Goal: Task Accomplishment & Management: Manage account settings

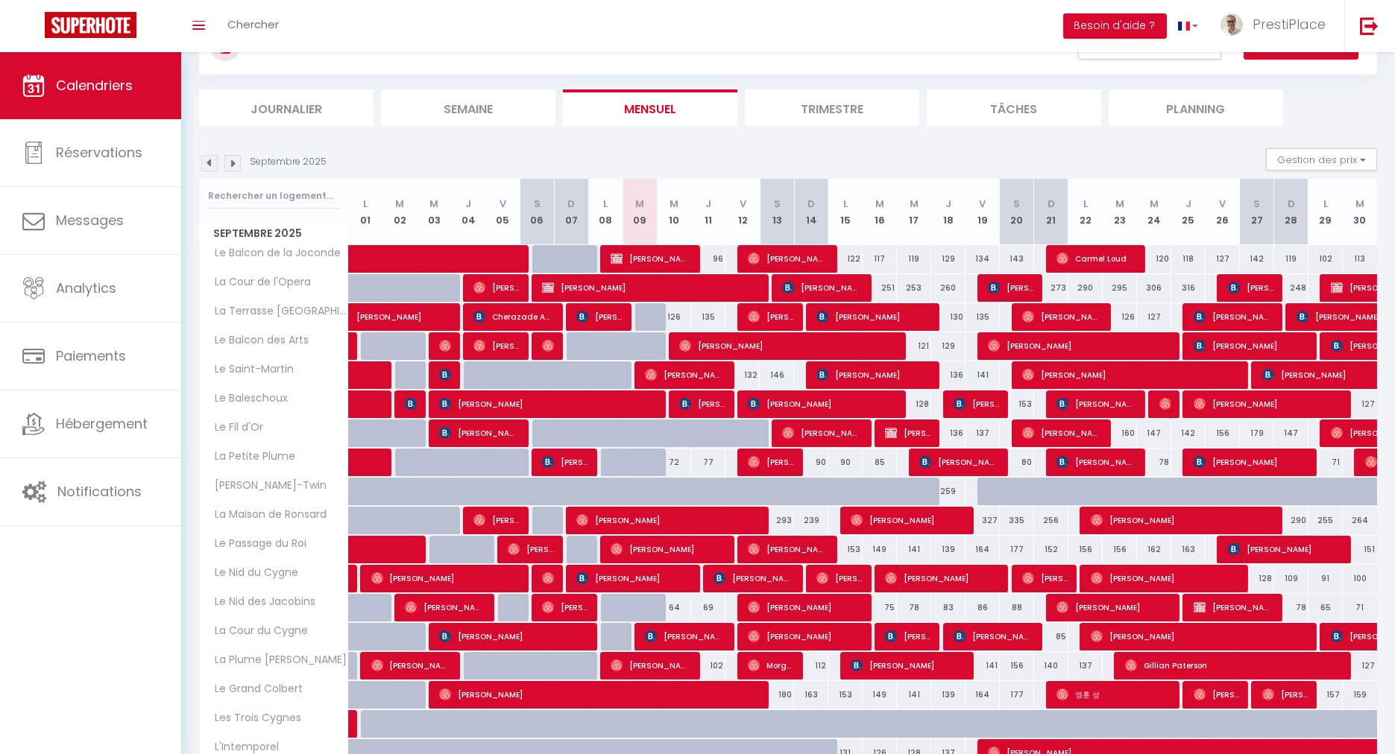
scroll to position [165, 0]
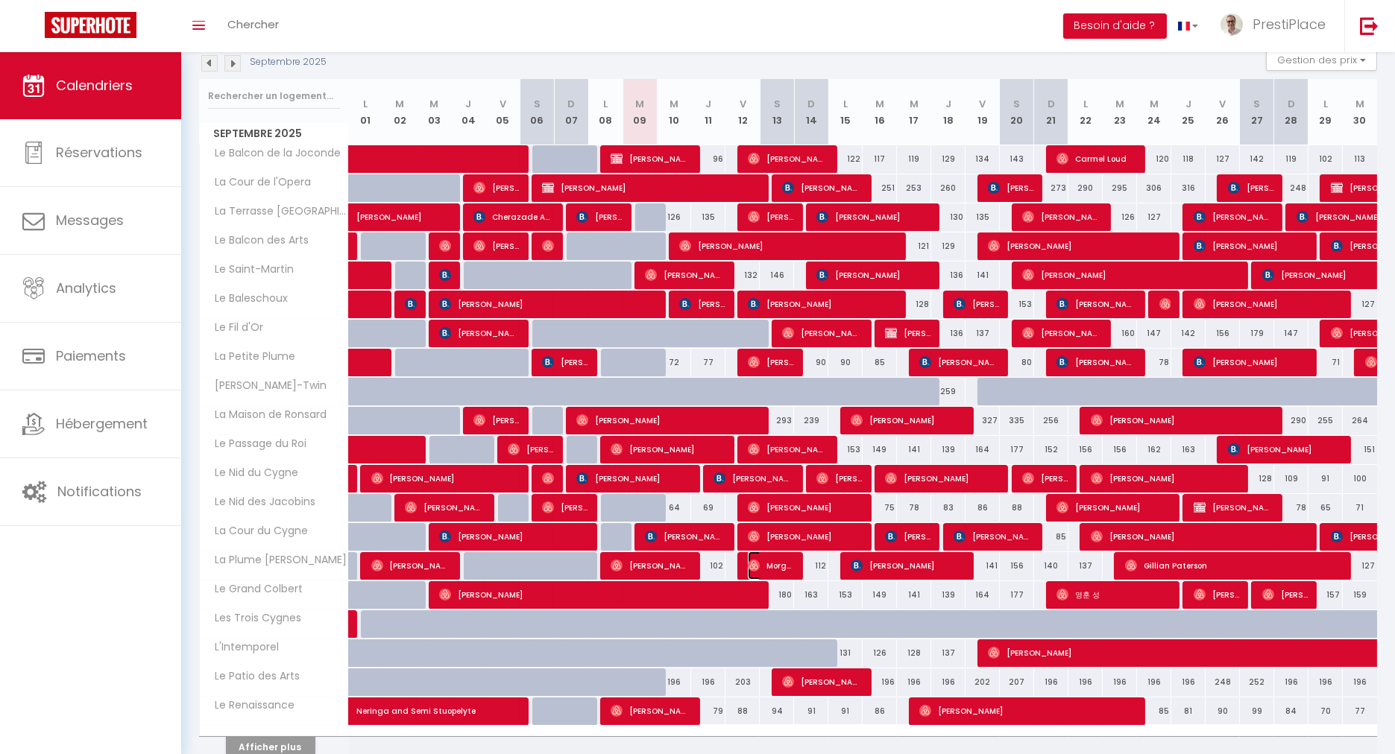
click at [776, 568] on span "Morgane Le" at bounding box center [770, 566] width 45 height 28
select select "OK"
select select "0"
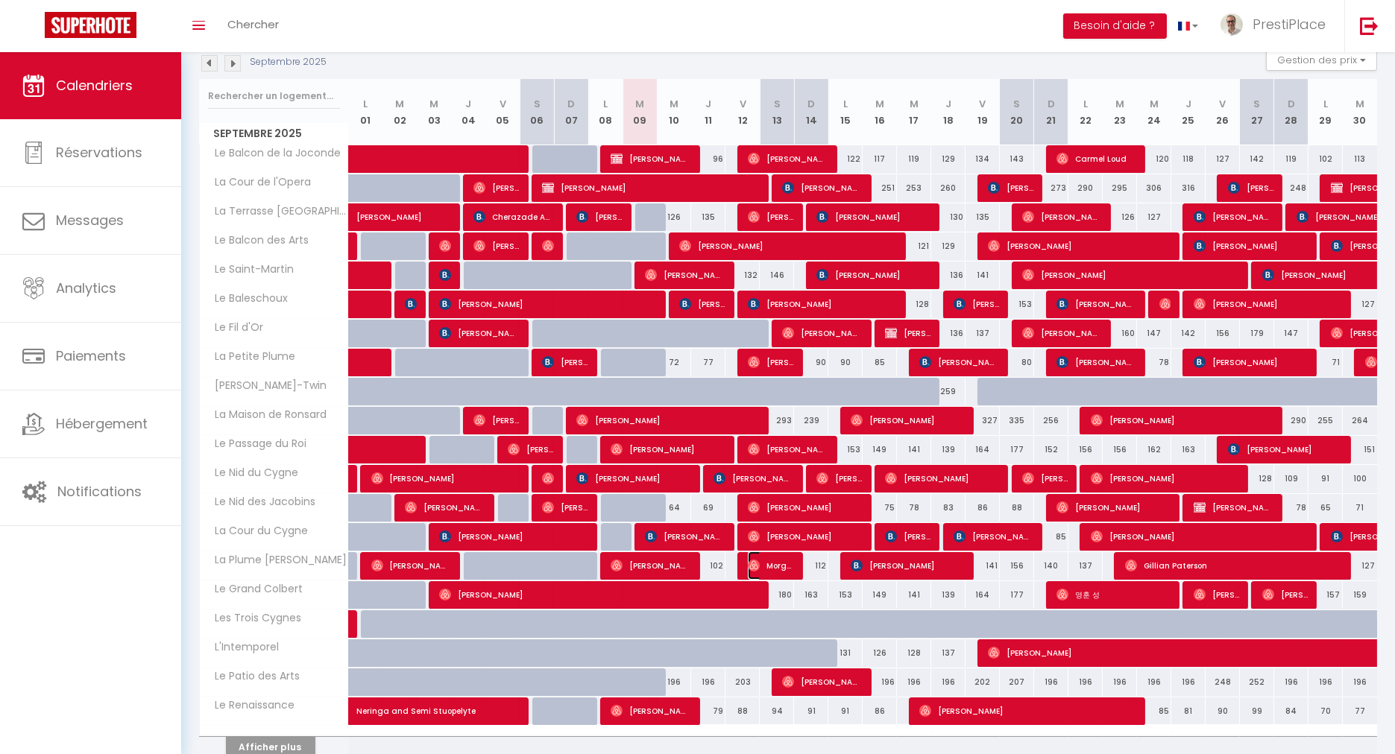
select select "1"
select select
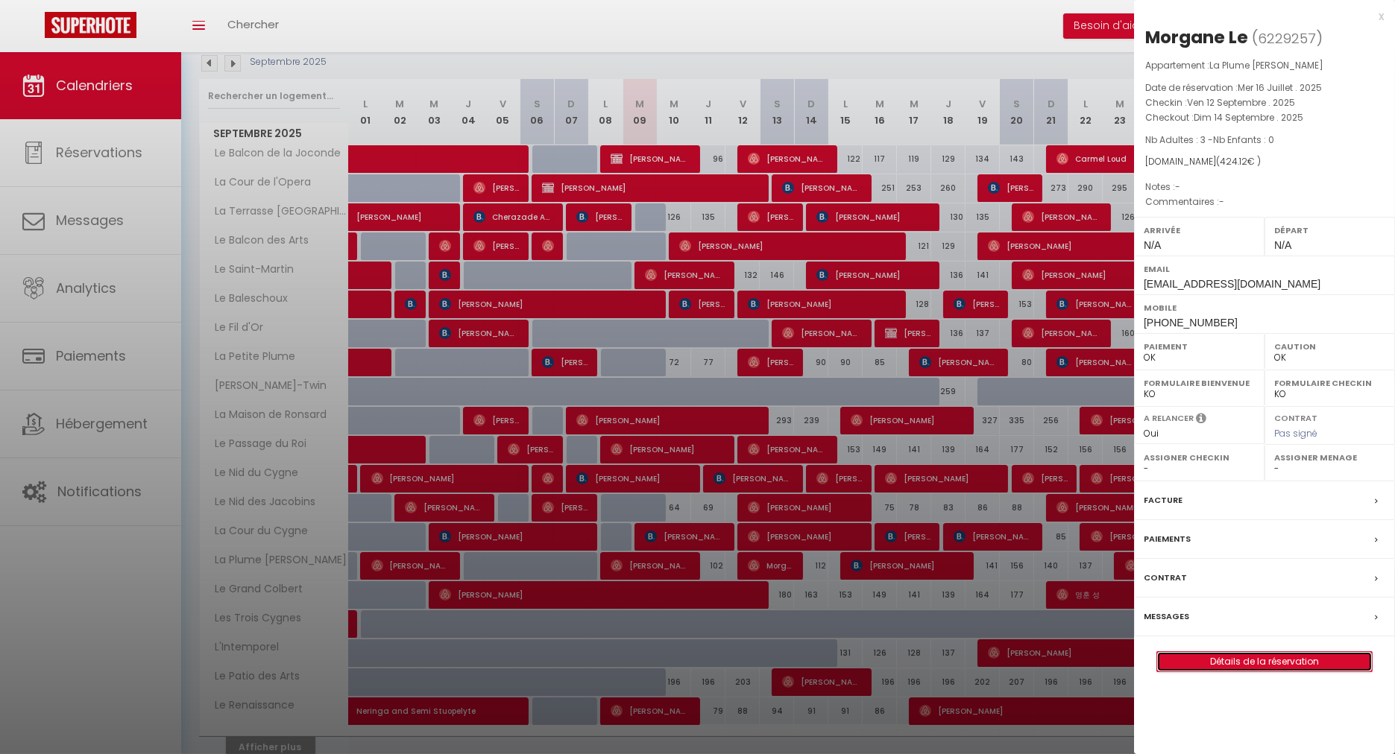
click at [1271, 663] on link "Détails de la réservation" at bounding box center [1264, 661] width 215 height 19
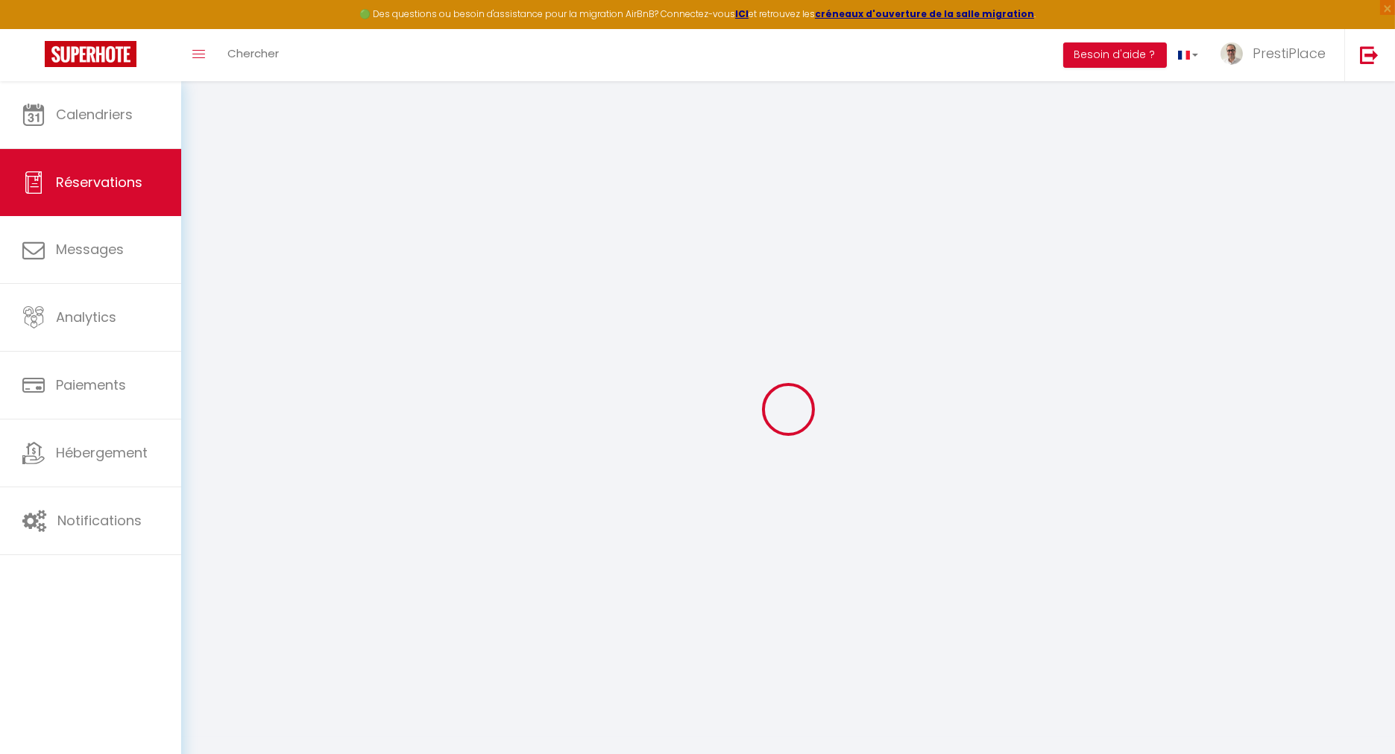
select select
checkbox input "false"
select select
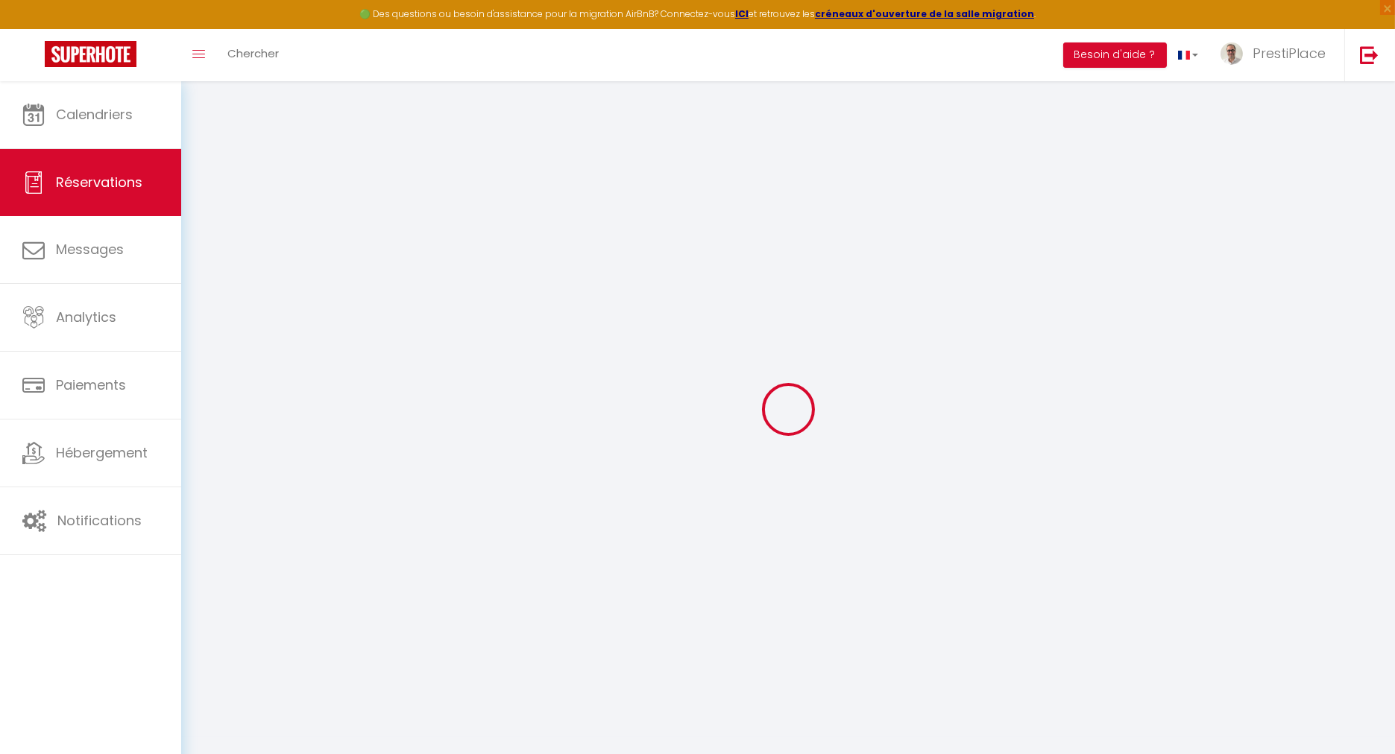
select select
checkbox input "false"
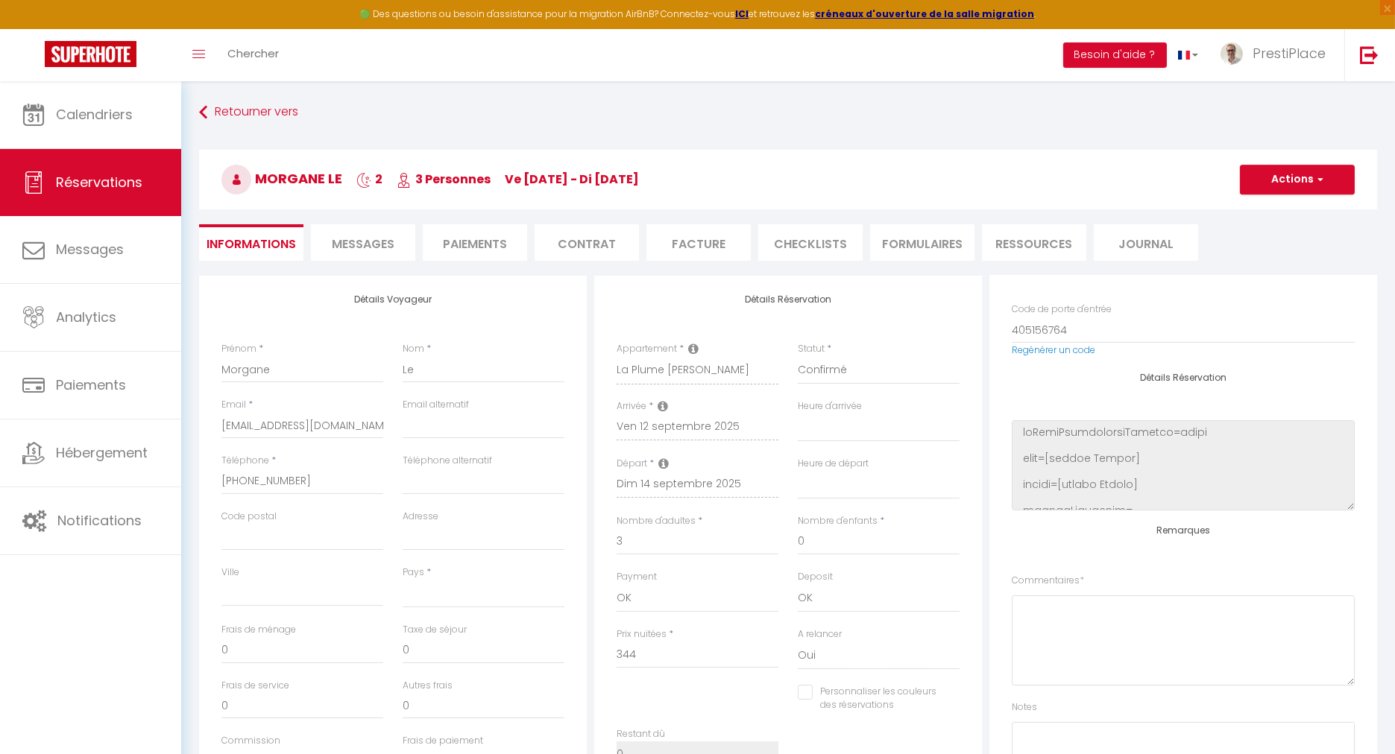
select select
type input "70"
type input "10.12"
select select
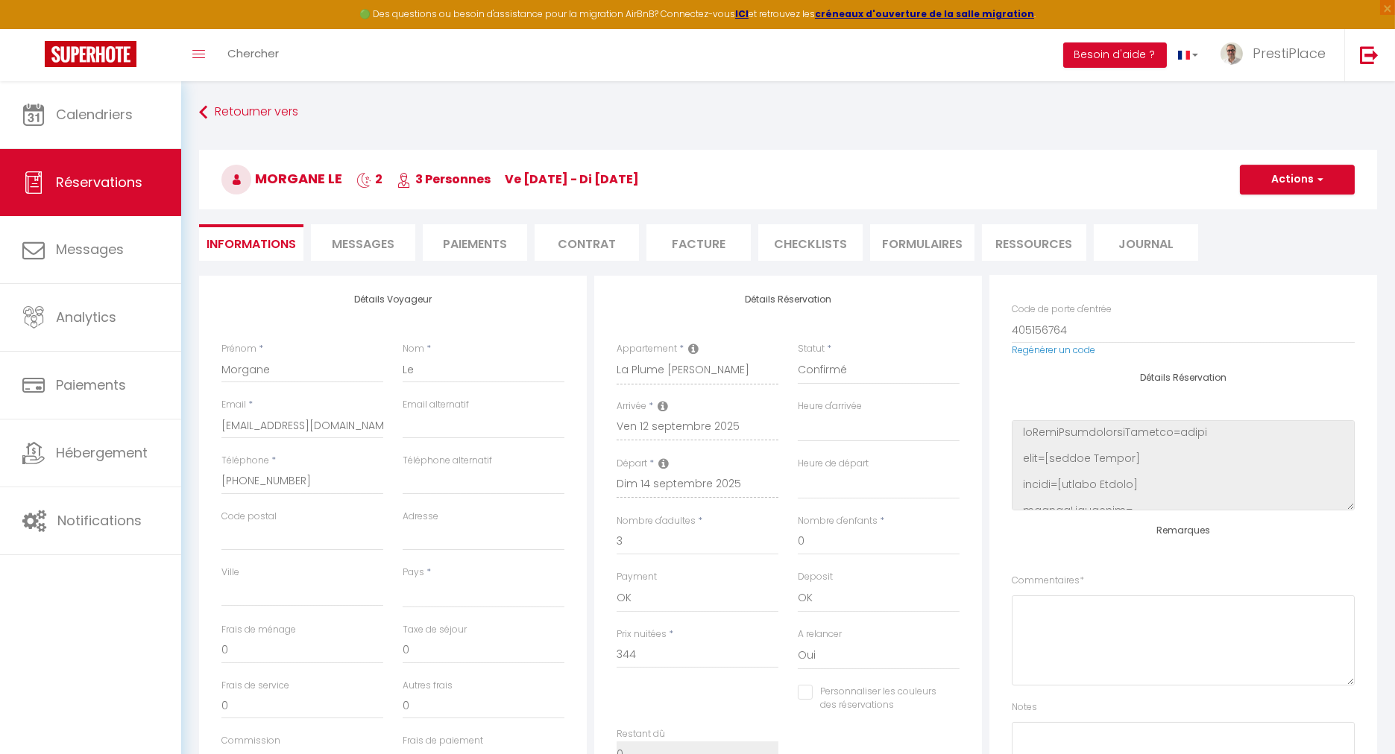
checkbox input "false"
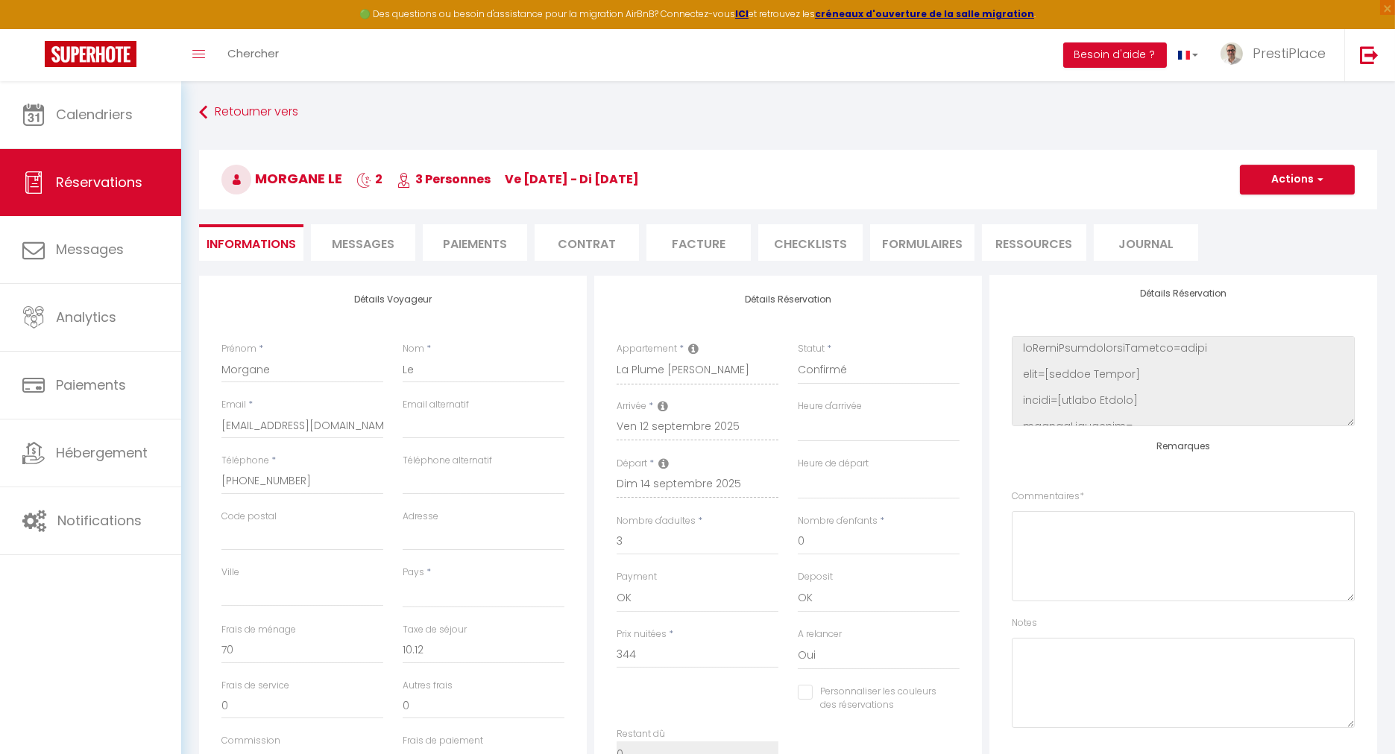
select select
checkbox input "false"
select select
click at [1107, 555] on textarea at bounding box center [1183, 556] width 343 height 90
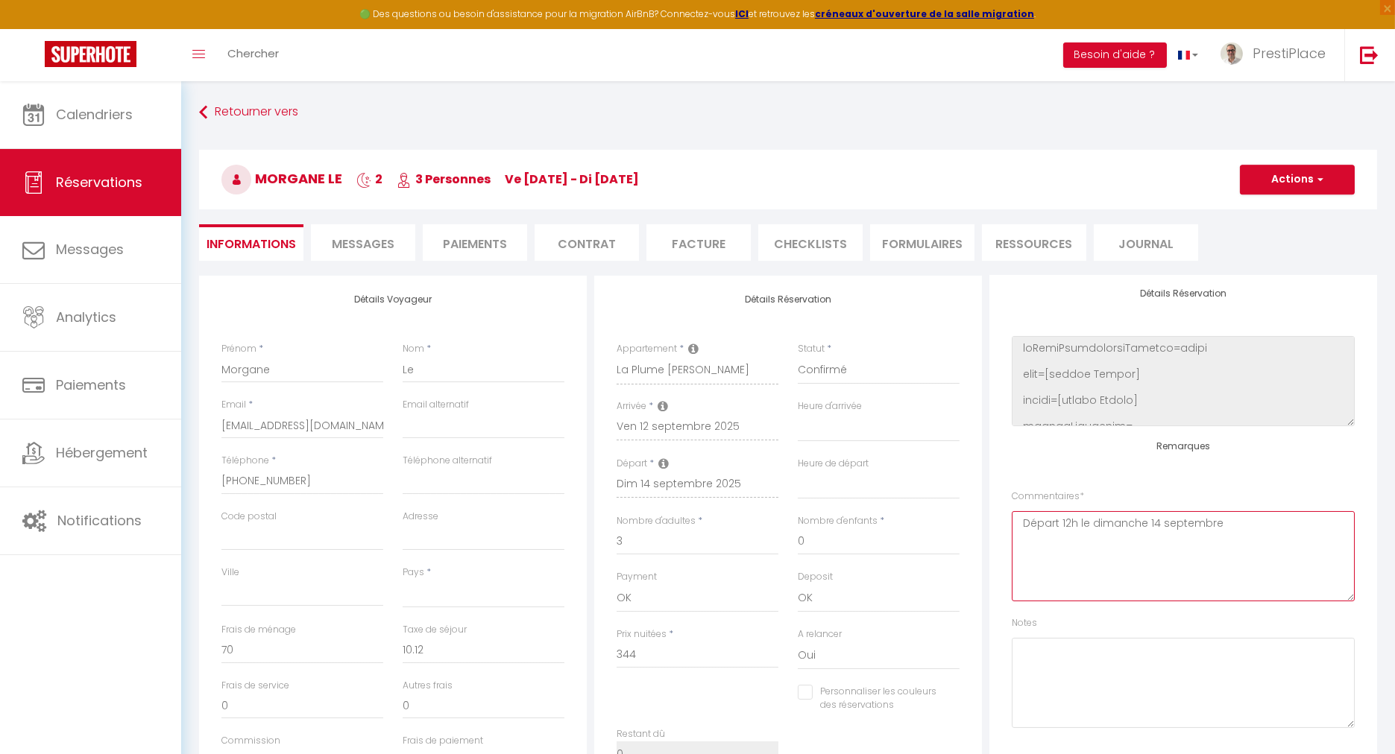
type textarea "Départ 12h le dimanche 14 septembre"
click at [1293, 174] on button "Actions" at bounding box center [1297, 180] width 115 height 30
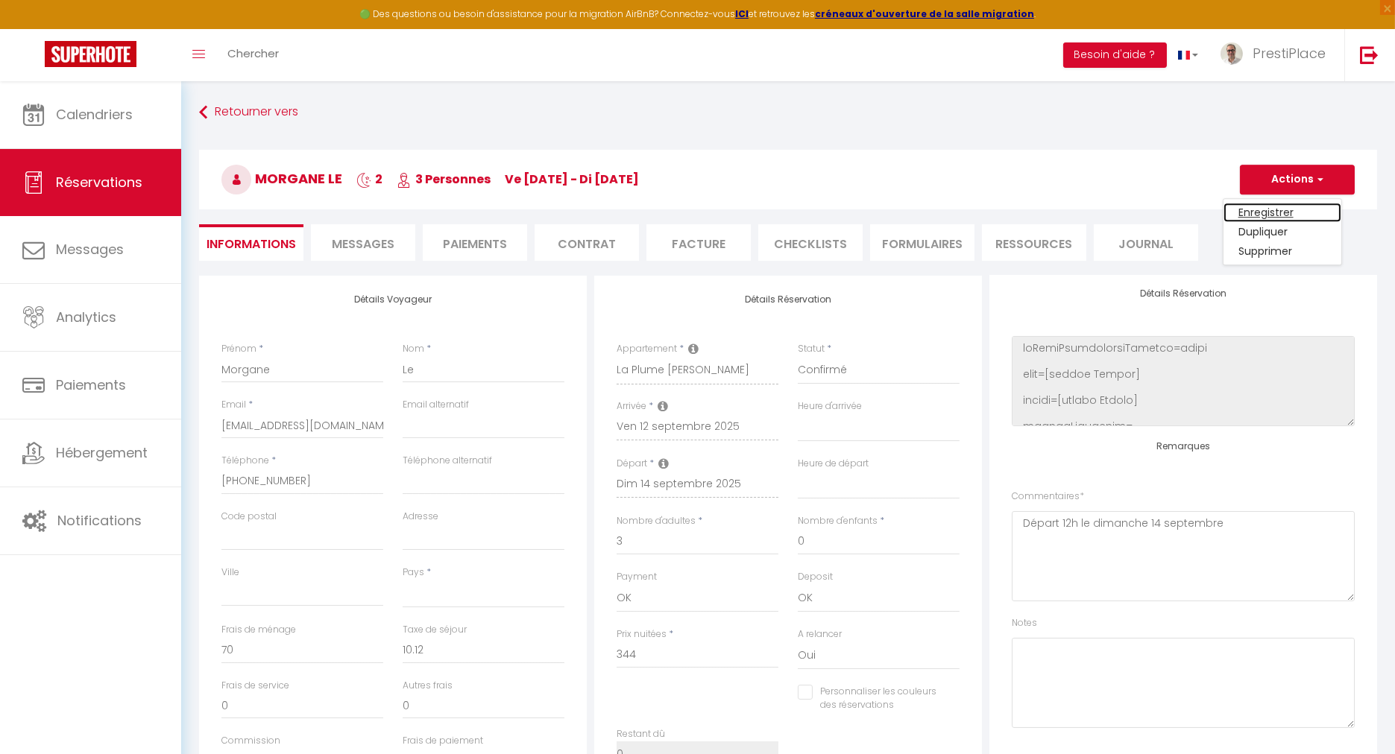
click at [1272, 212] on link "Enregistrer" at bounding box center [1282, 212] width 118 height 19
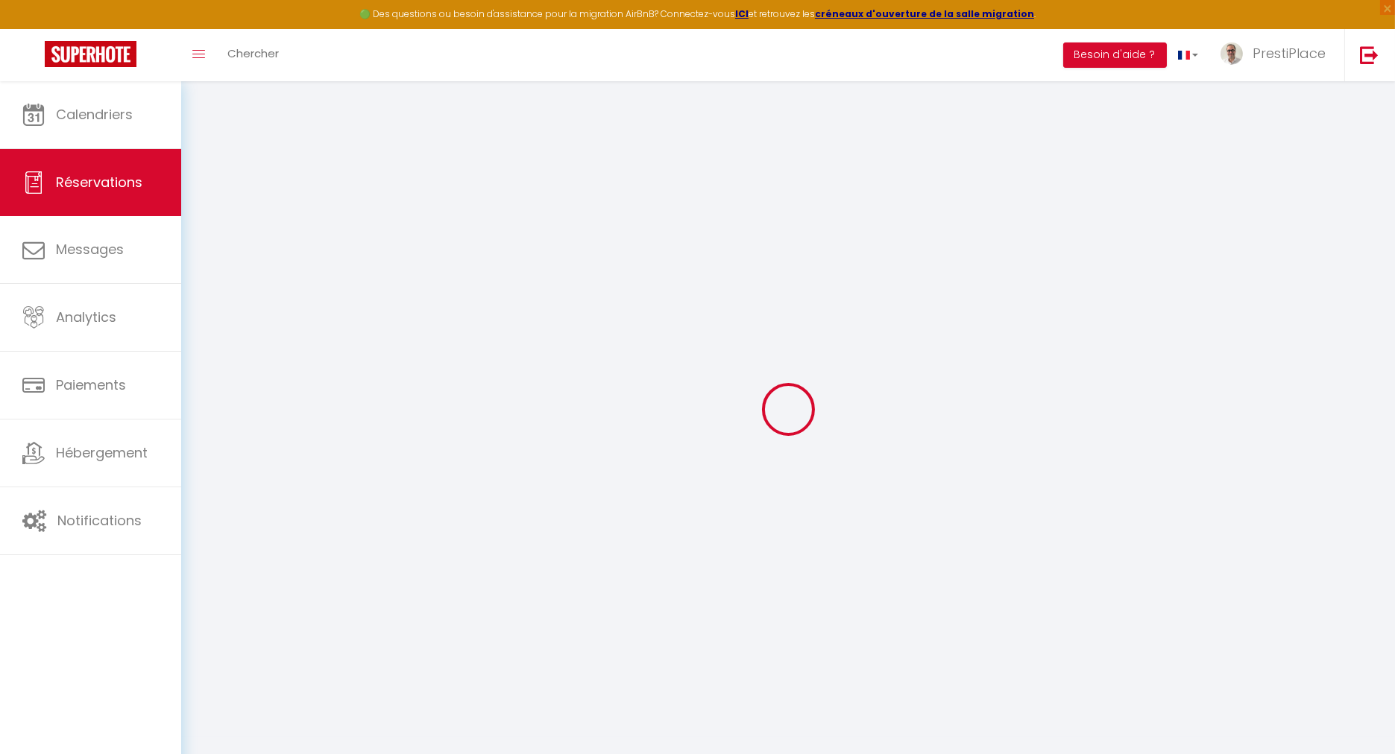
select select "not_cancelled"
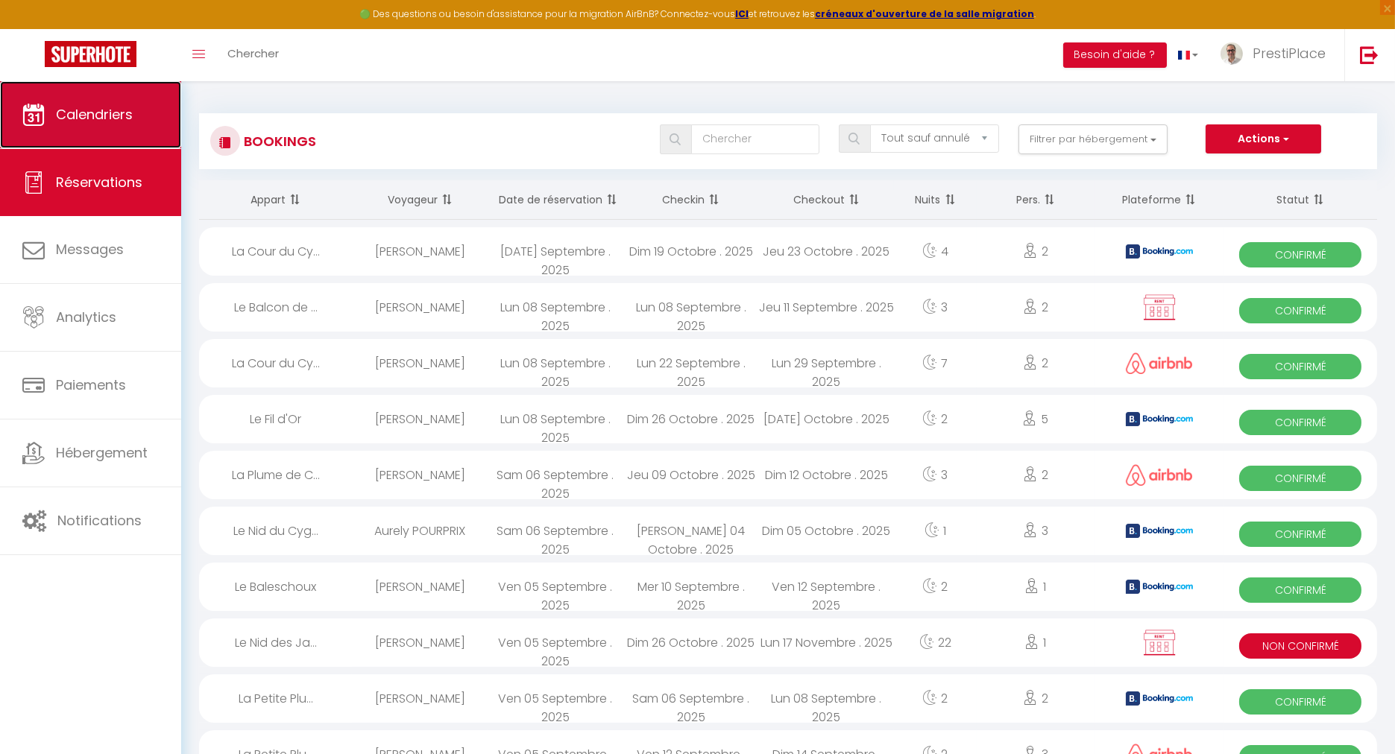
click at [83, 106] on span "Calendriers" at bounding box center [94, 114] width 77 height 19
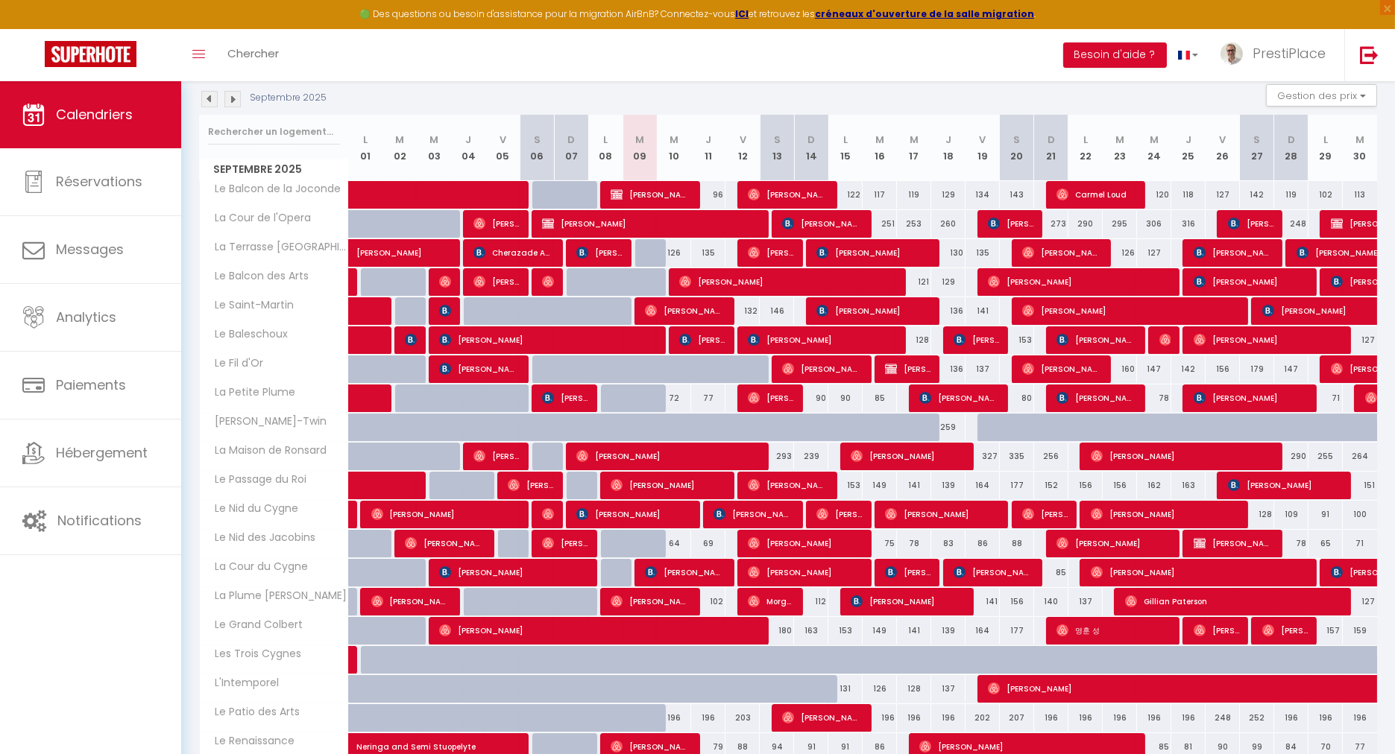
scroll to position [165, 0]
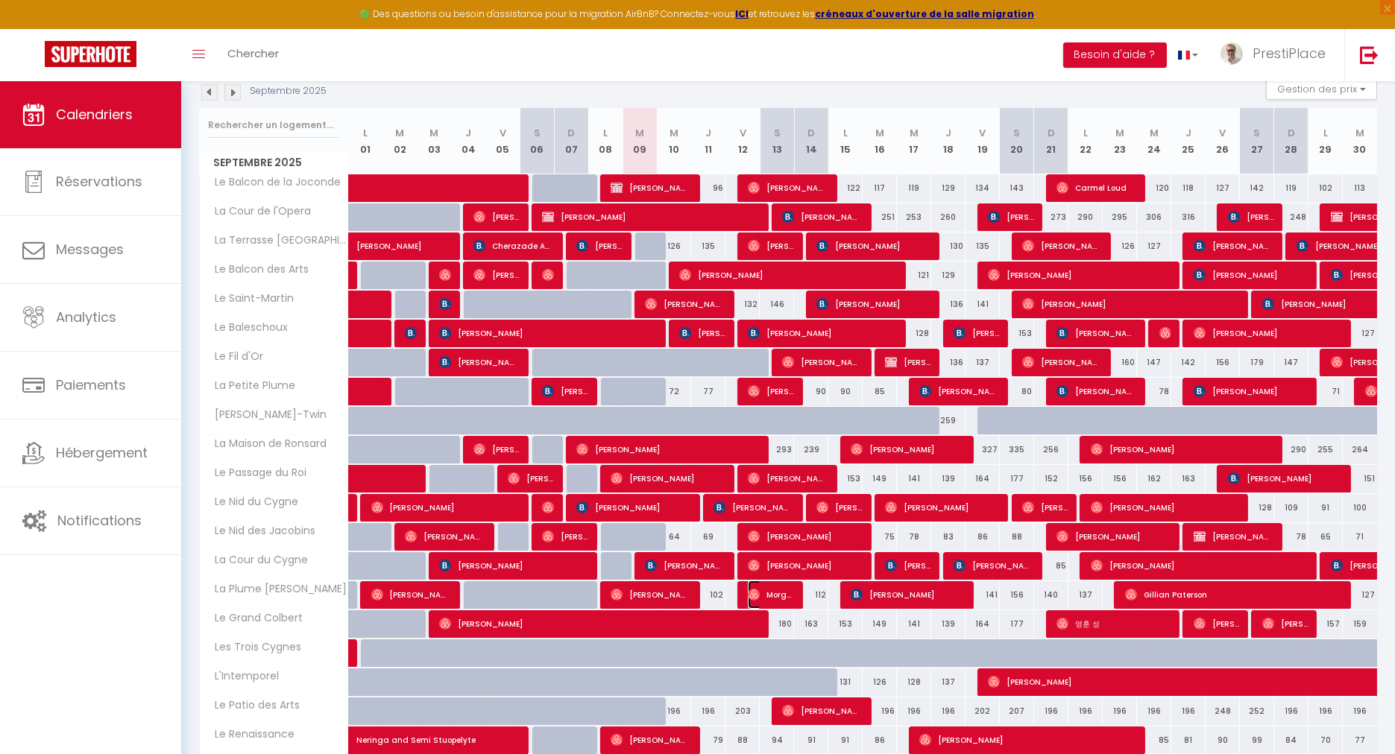
click at [754, 592] on img at bounding box center [754, 595] width 12 height 12
select select "OK"
select select "0"
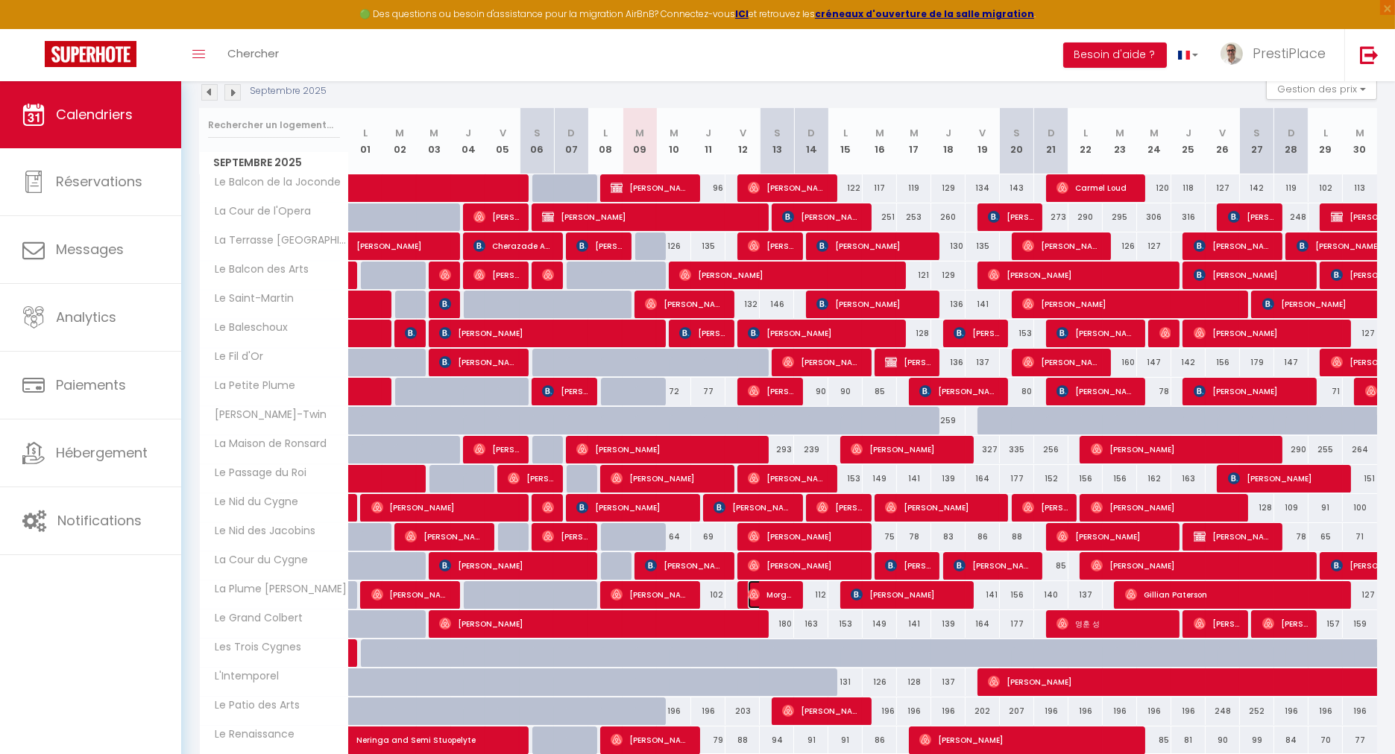
select select "1"
select select
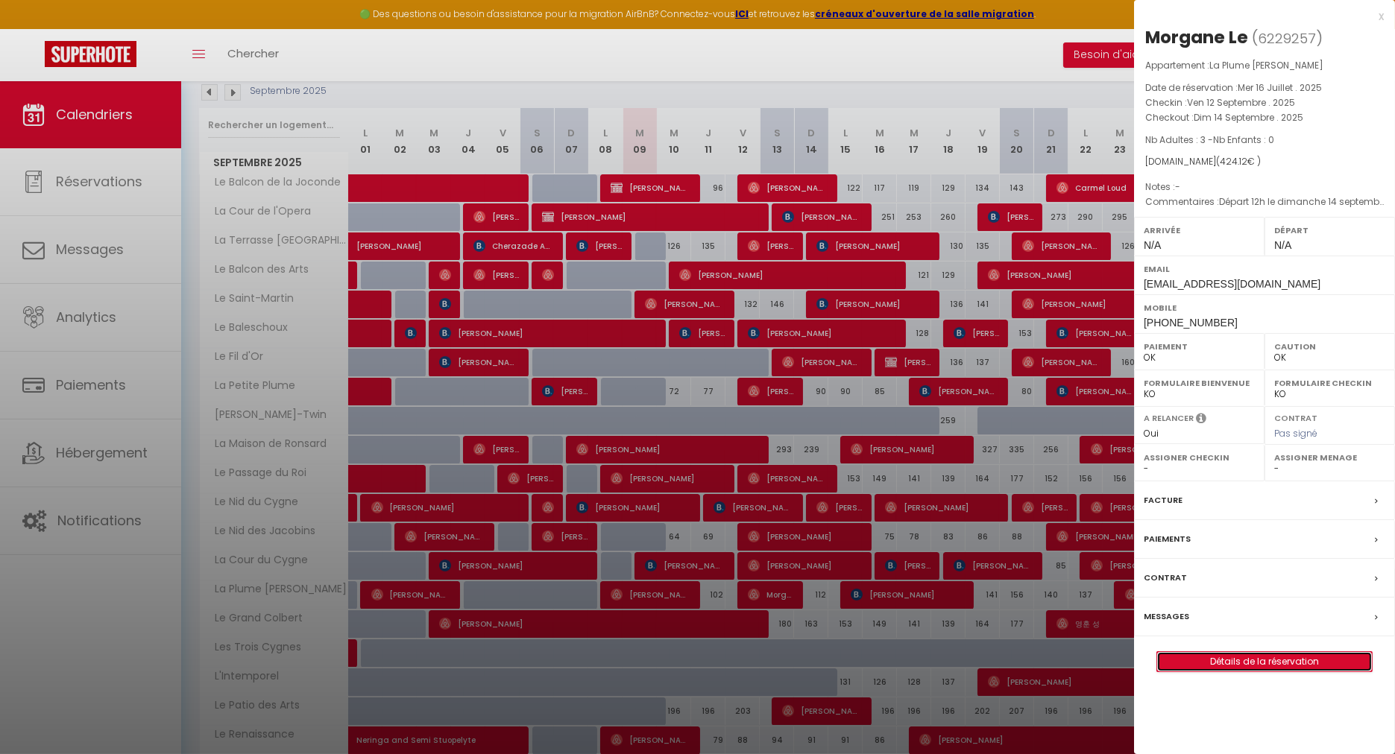
click at [1262, 652] on link "Détails de la réservation" at bounding box center [1264, 661] width 215 height 19
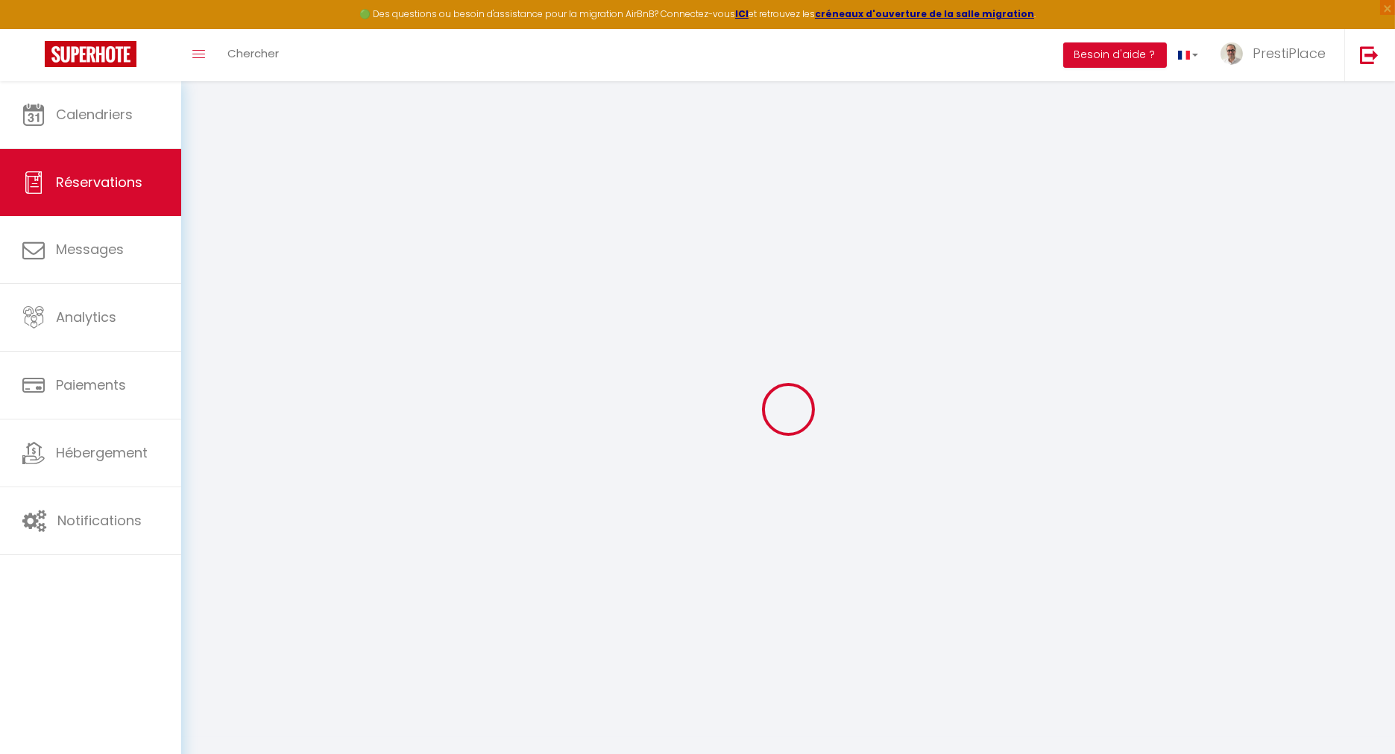
type input "Morgane"
type input "Le"
type input "[EMAIL_ADDRESS][DOMAIN_NAME]"
type input "[PHONE_NUMBER]"
select select
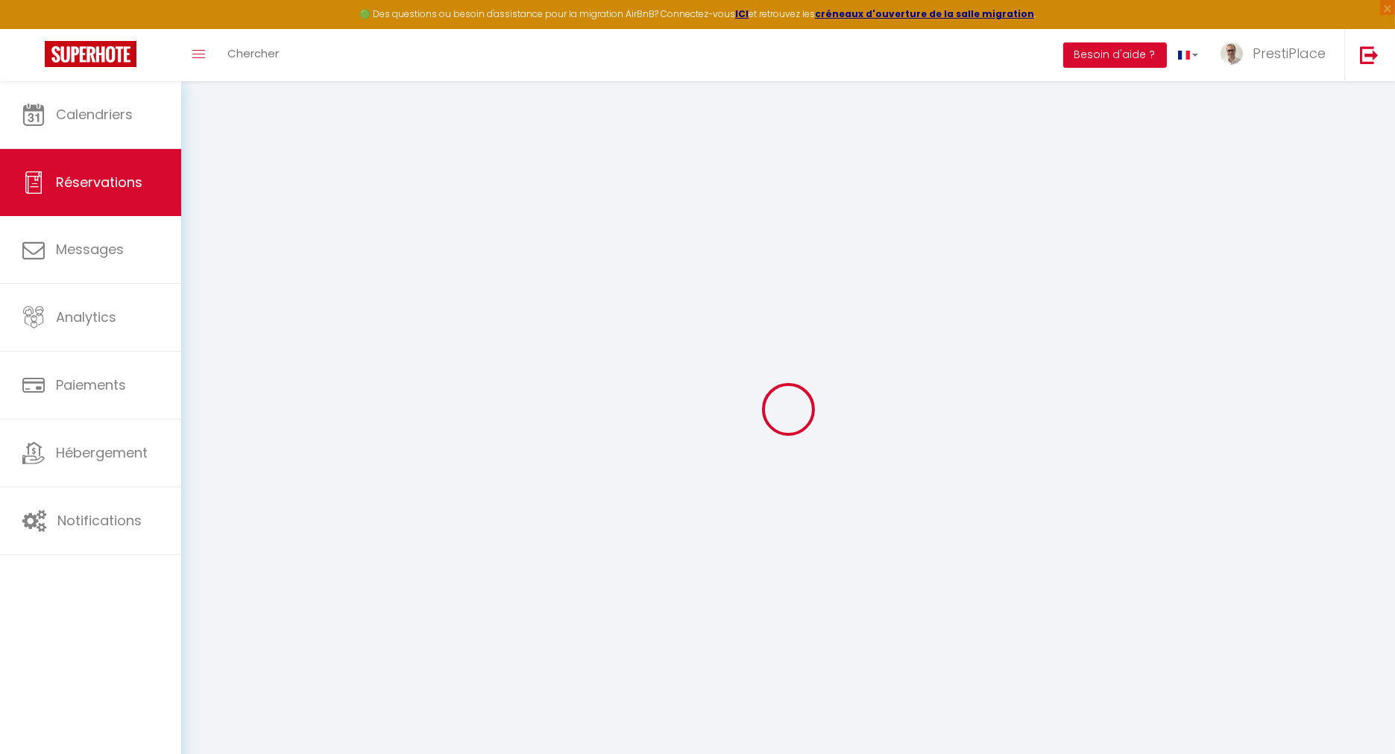
type input "74.52"
select select "51108"
select select "1"
select select
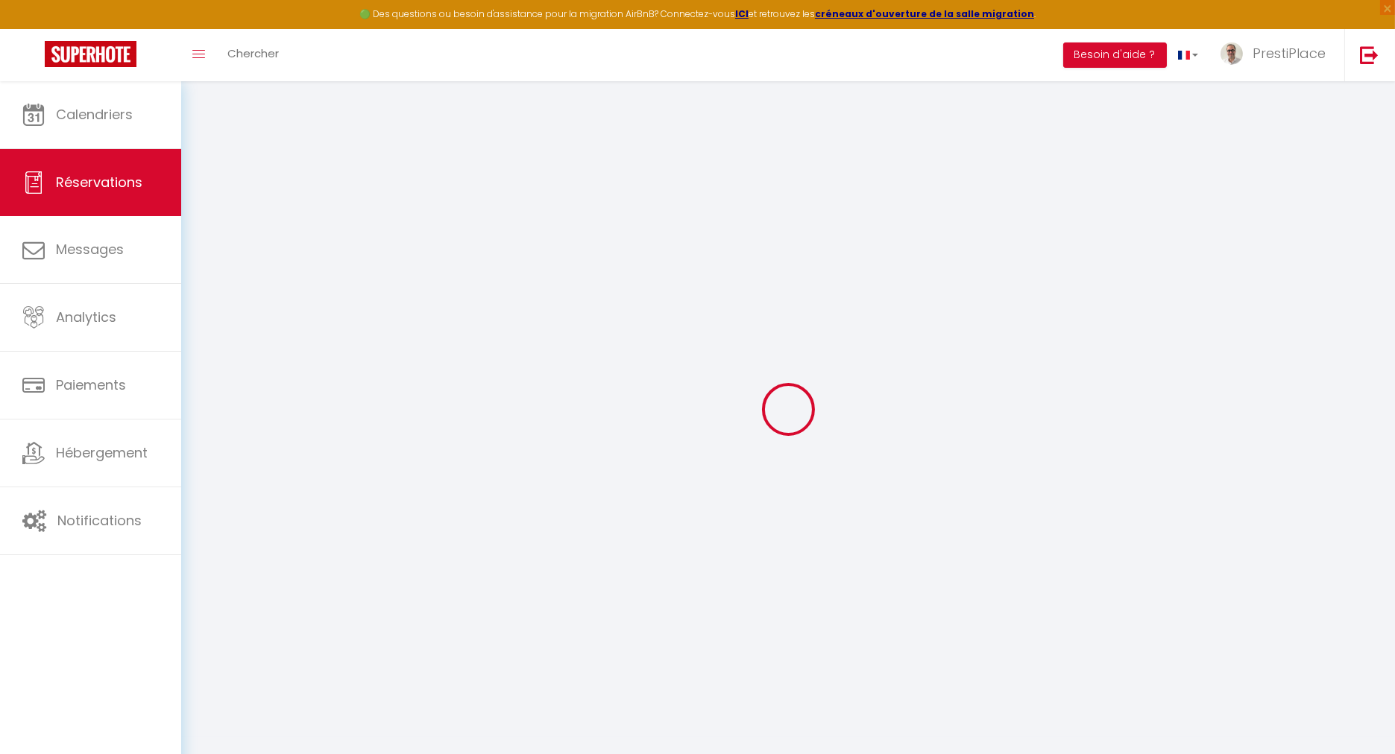
type input "3"
select select "12"
select select
type input "344"
checkbox input "false"
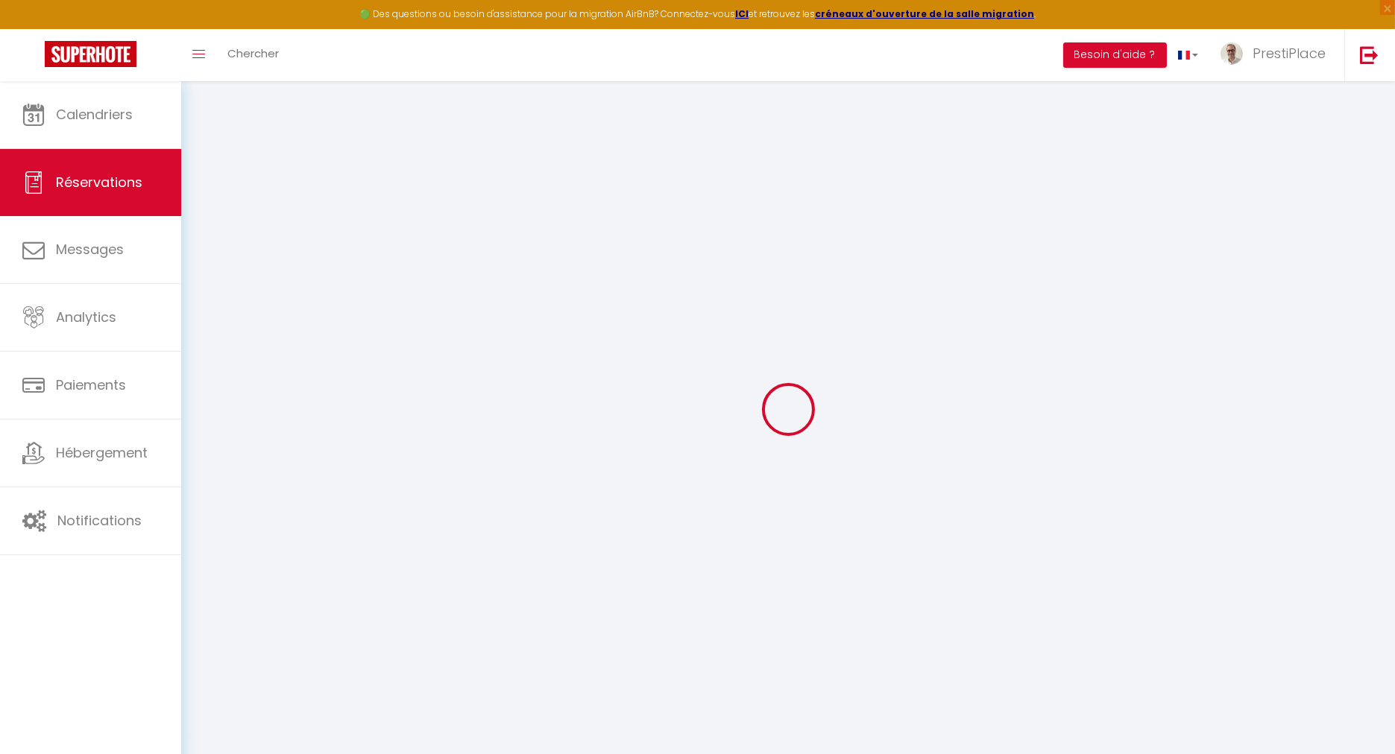
type input "0"
select select "1"
type input "0"
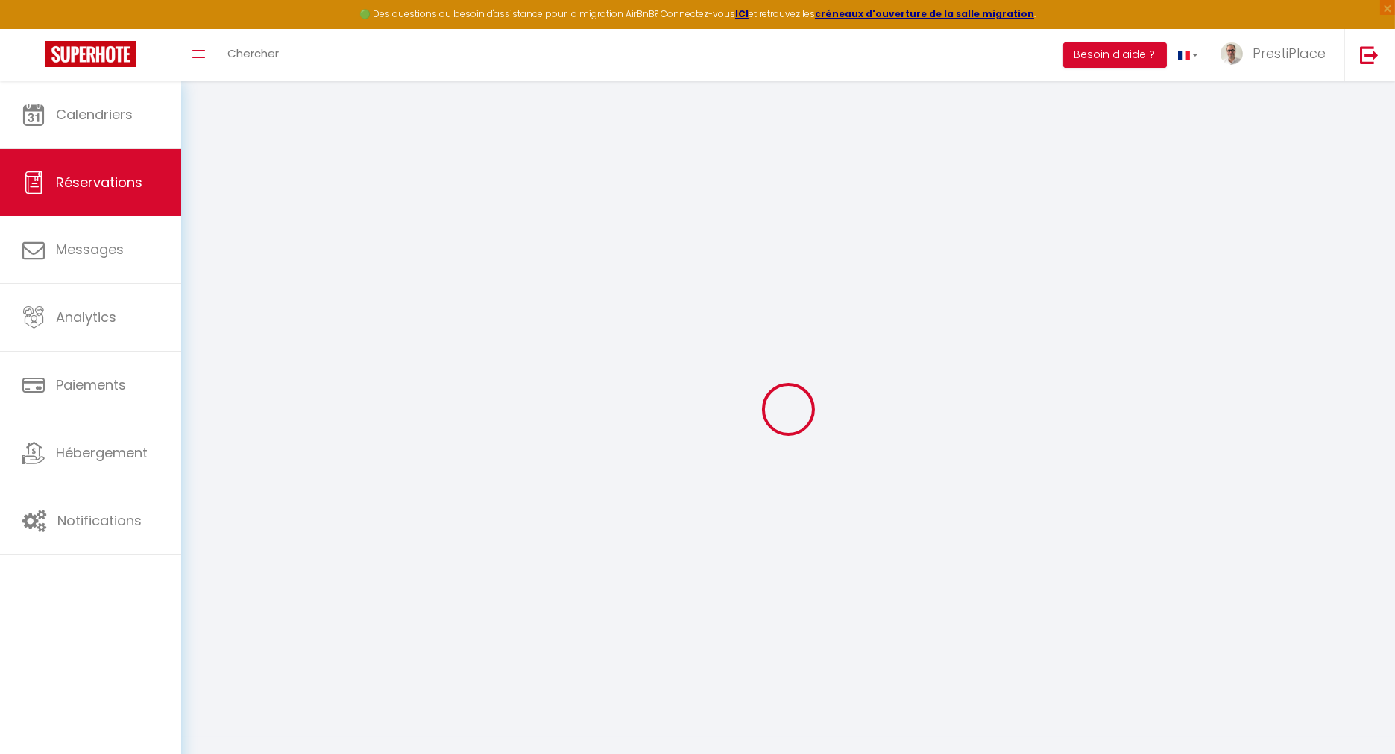
select select
select select "15"
checkbox input "false"
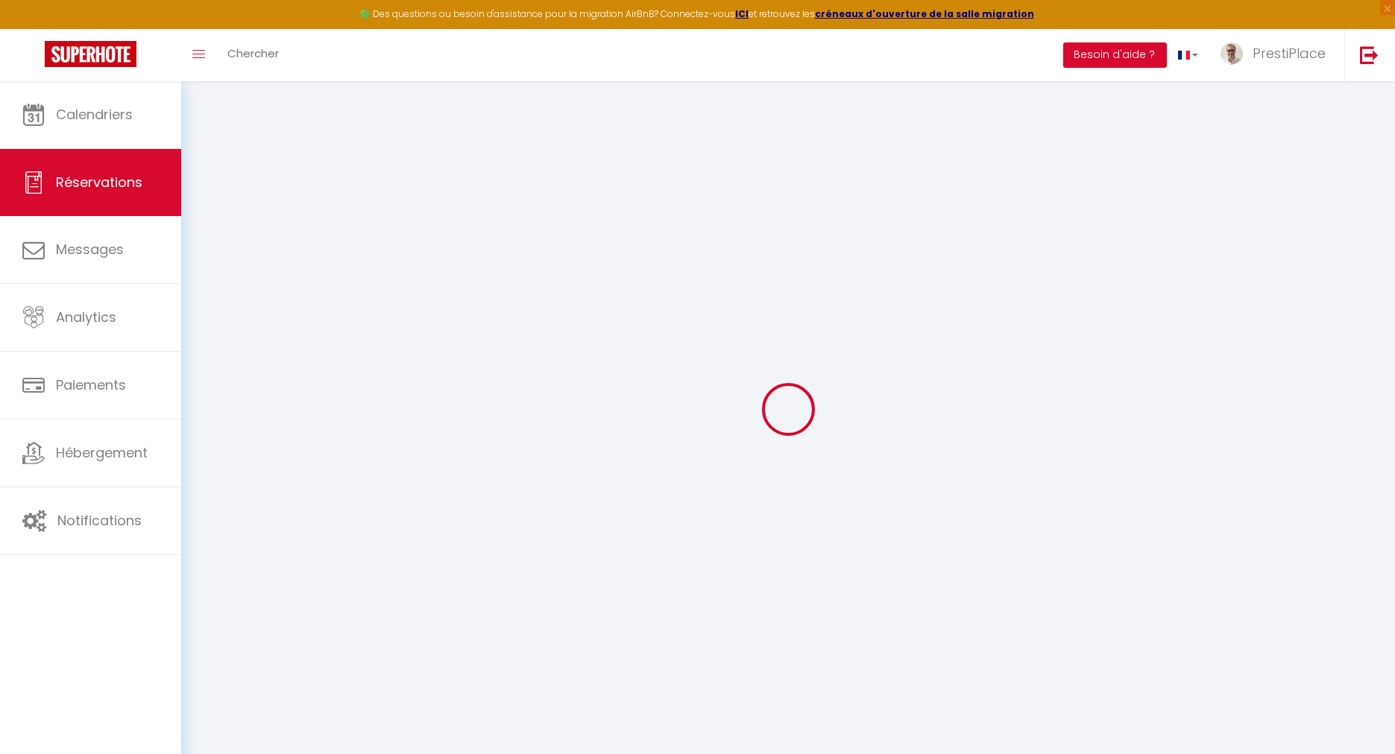
select select
checkbox input "false"
select select
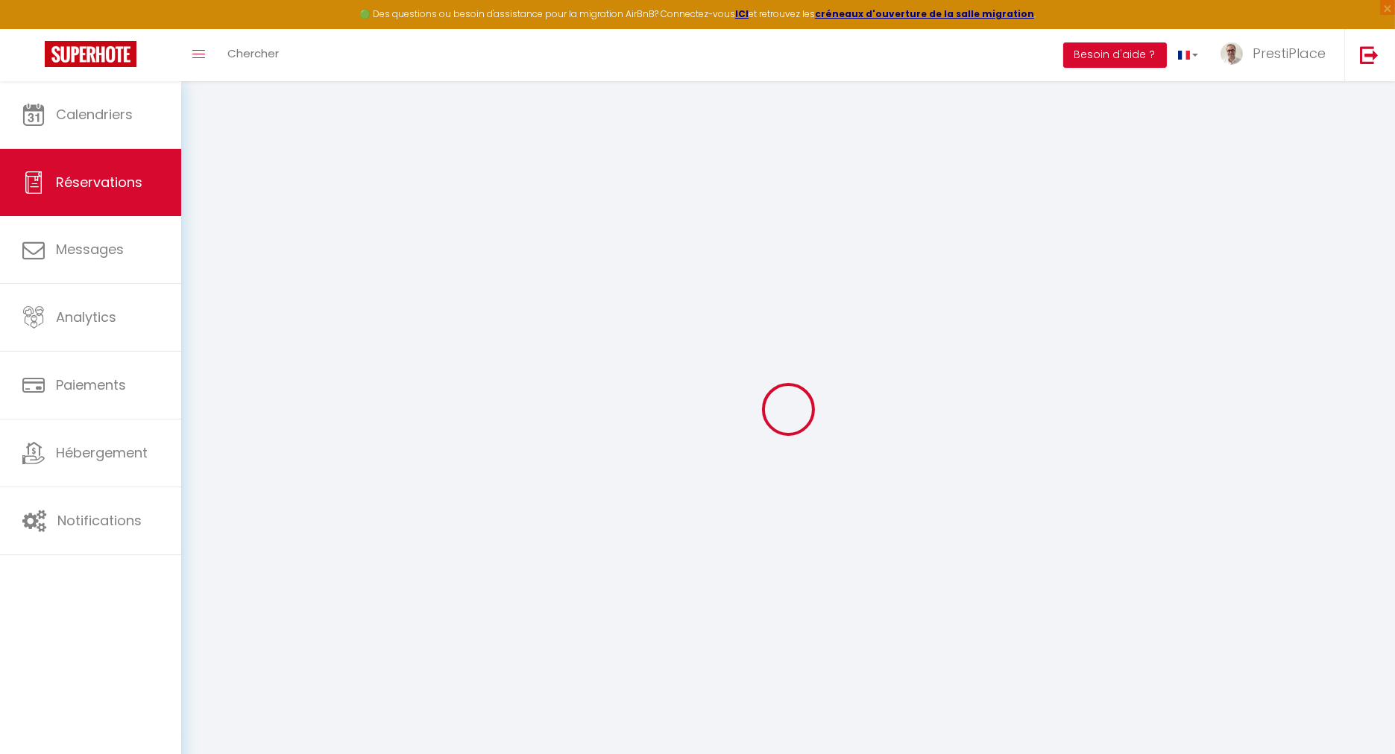
select select
checkbox input "false"
select select
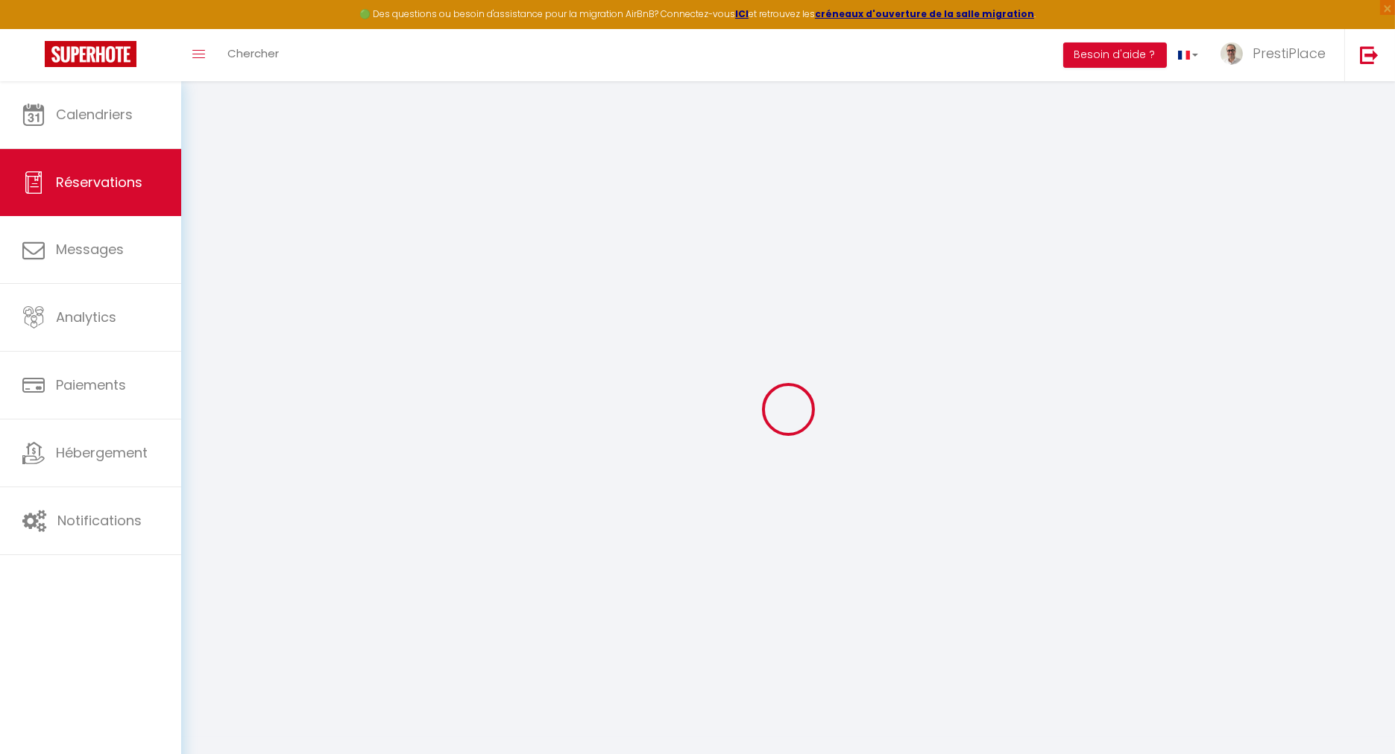
select select
checkbox input "false"
type textarea "Départ 12h le dimanche 14 septembre"
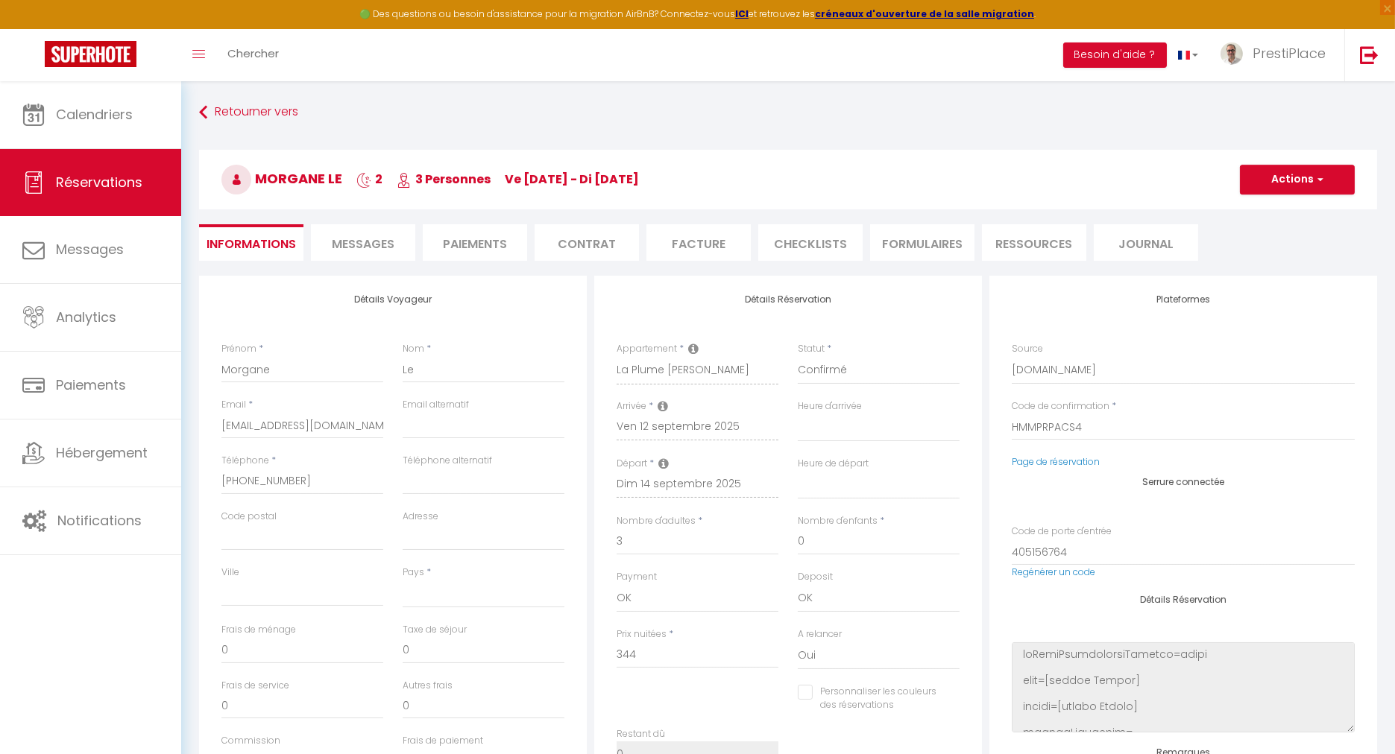
select select
type input "70"
type input "10.12"
select select
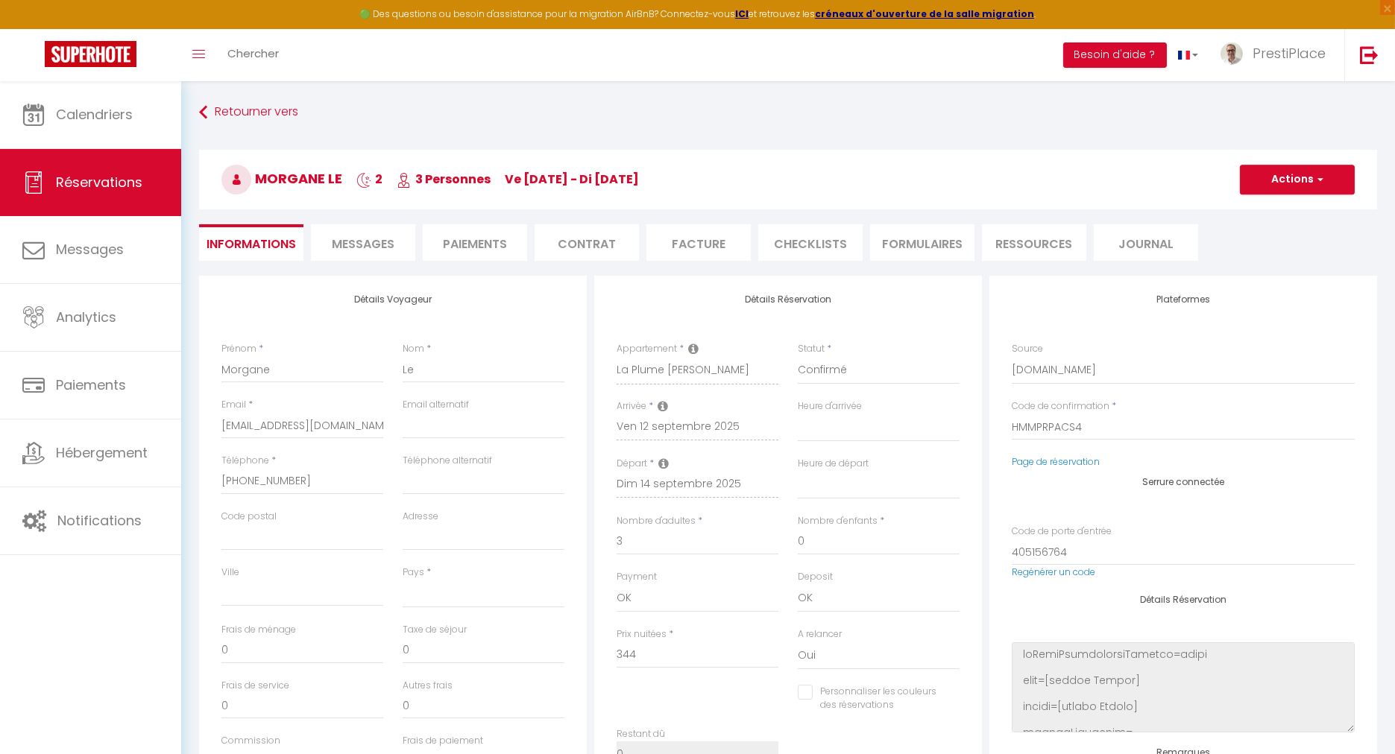
checkbox input "false"
select select
checkbox input "false"
select select
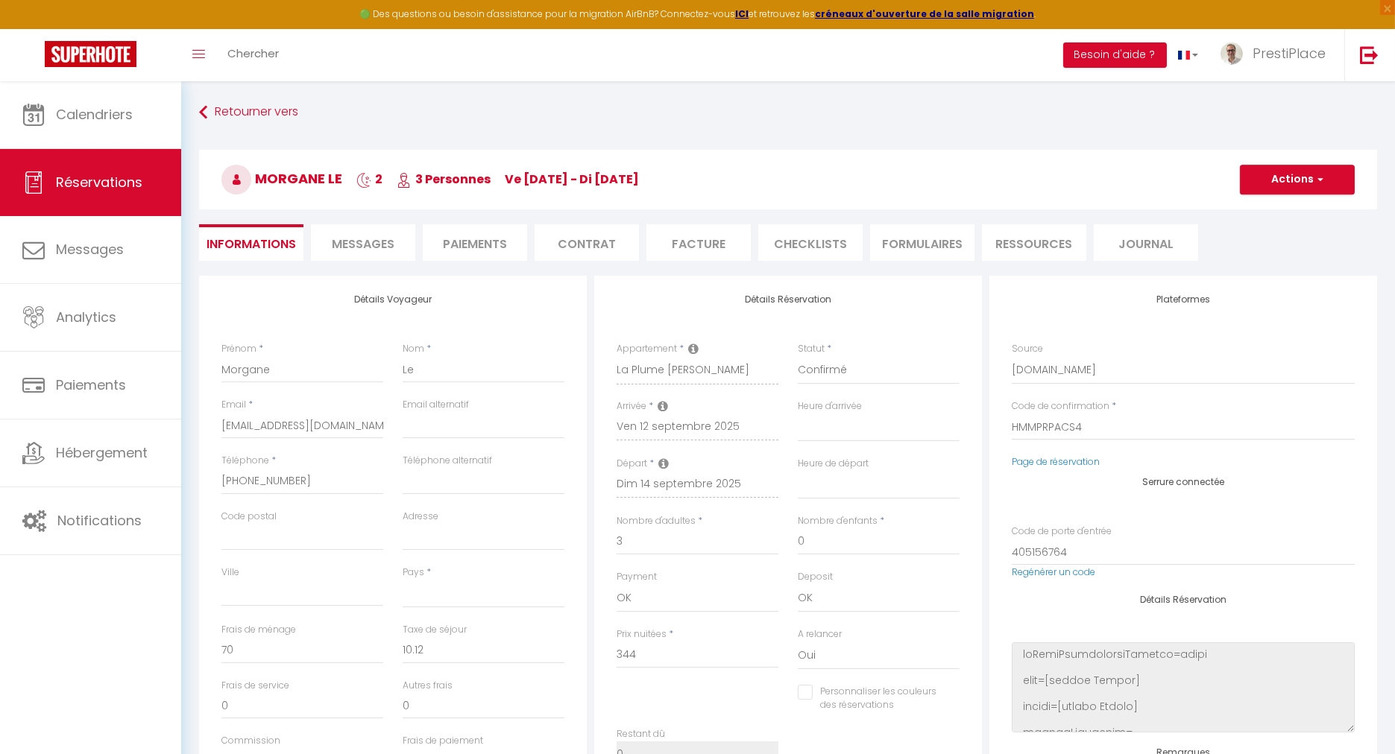
click at [361, 242] on span "Messages" at bounding box center [363, 244] width 63 height 17
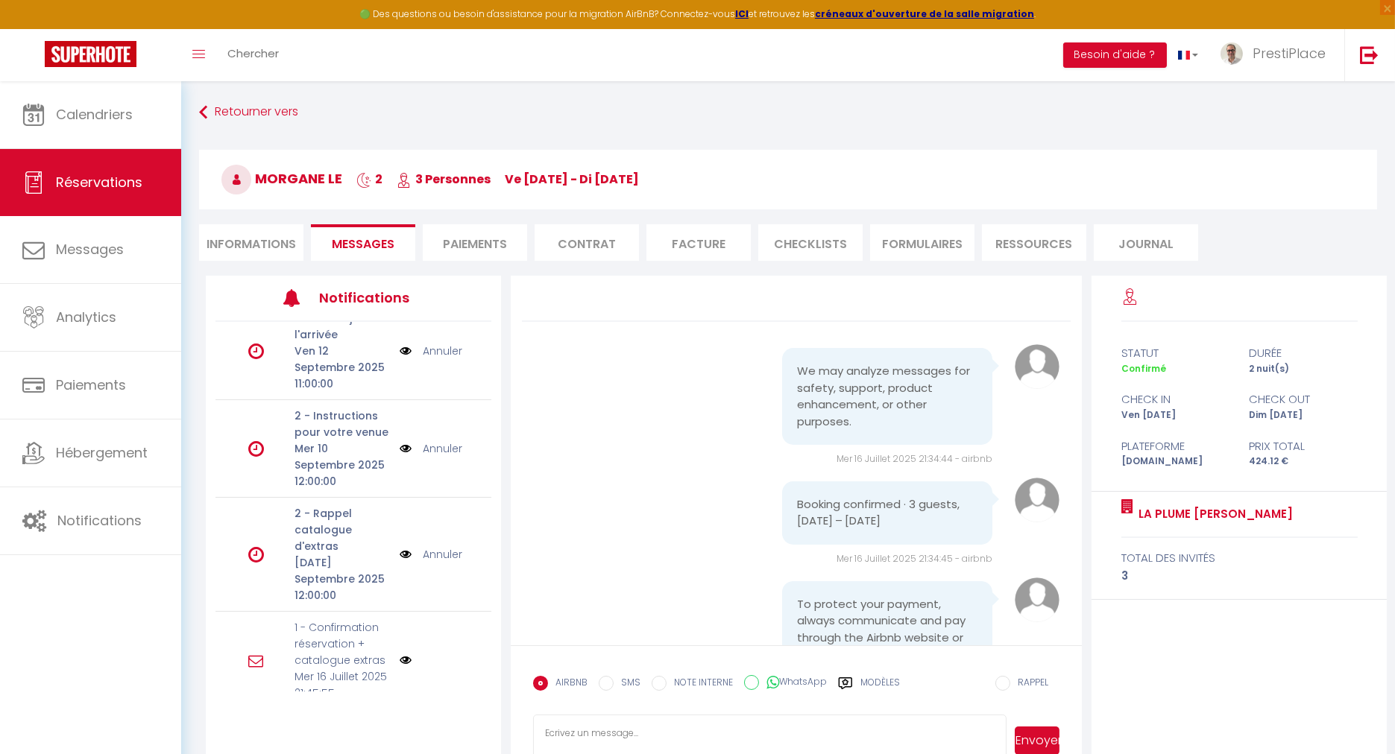
scroll to position [81, 0]
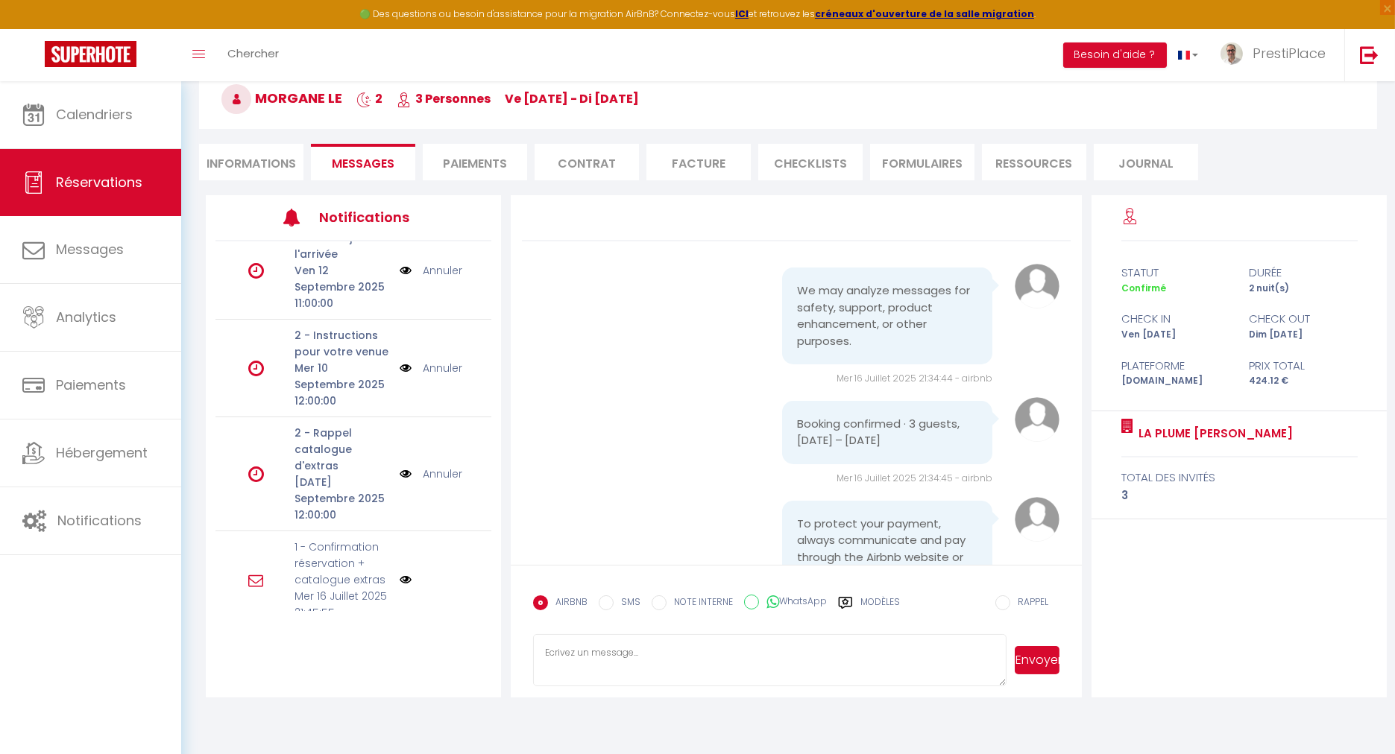
click at [432, 466] on link "Annuler" at bounding box center [443, 474] width 40 height 16
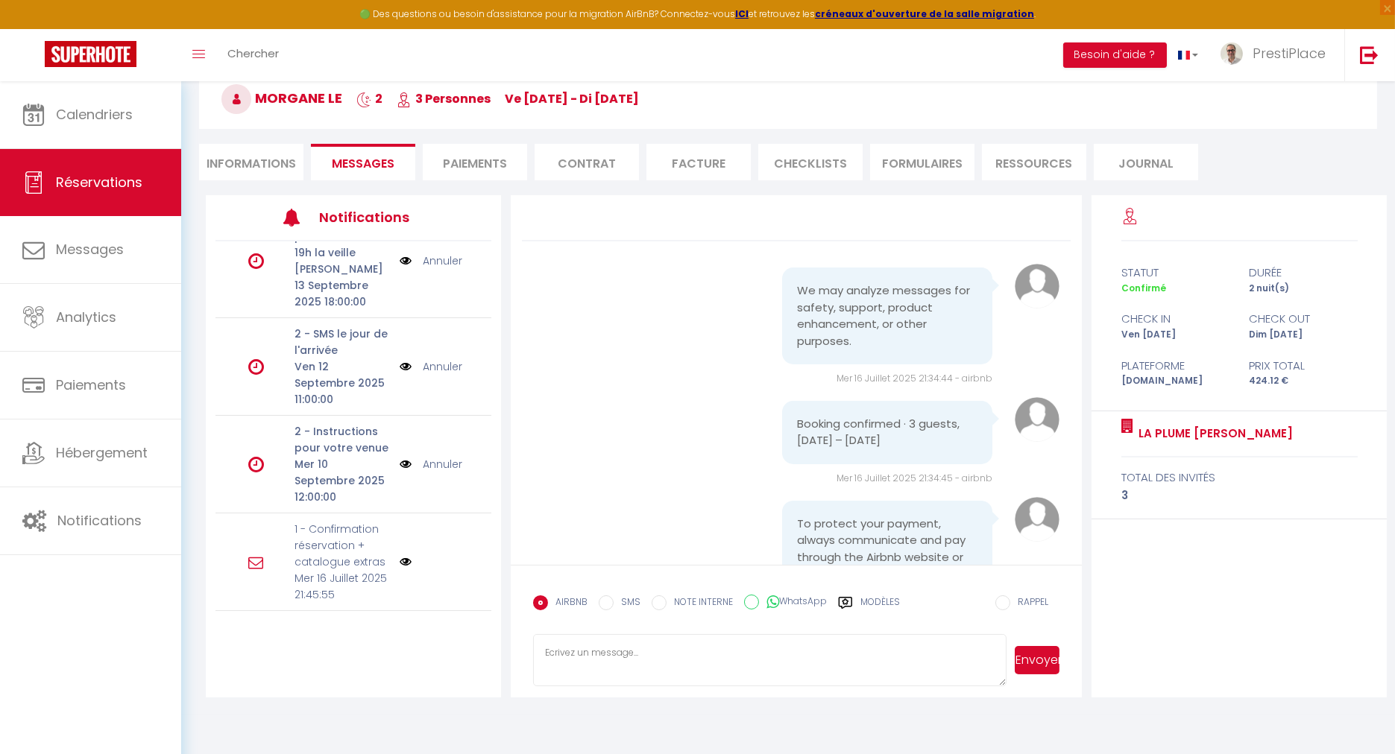
scroll to position [150, 0]
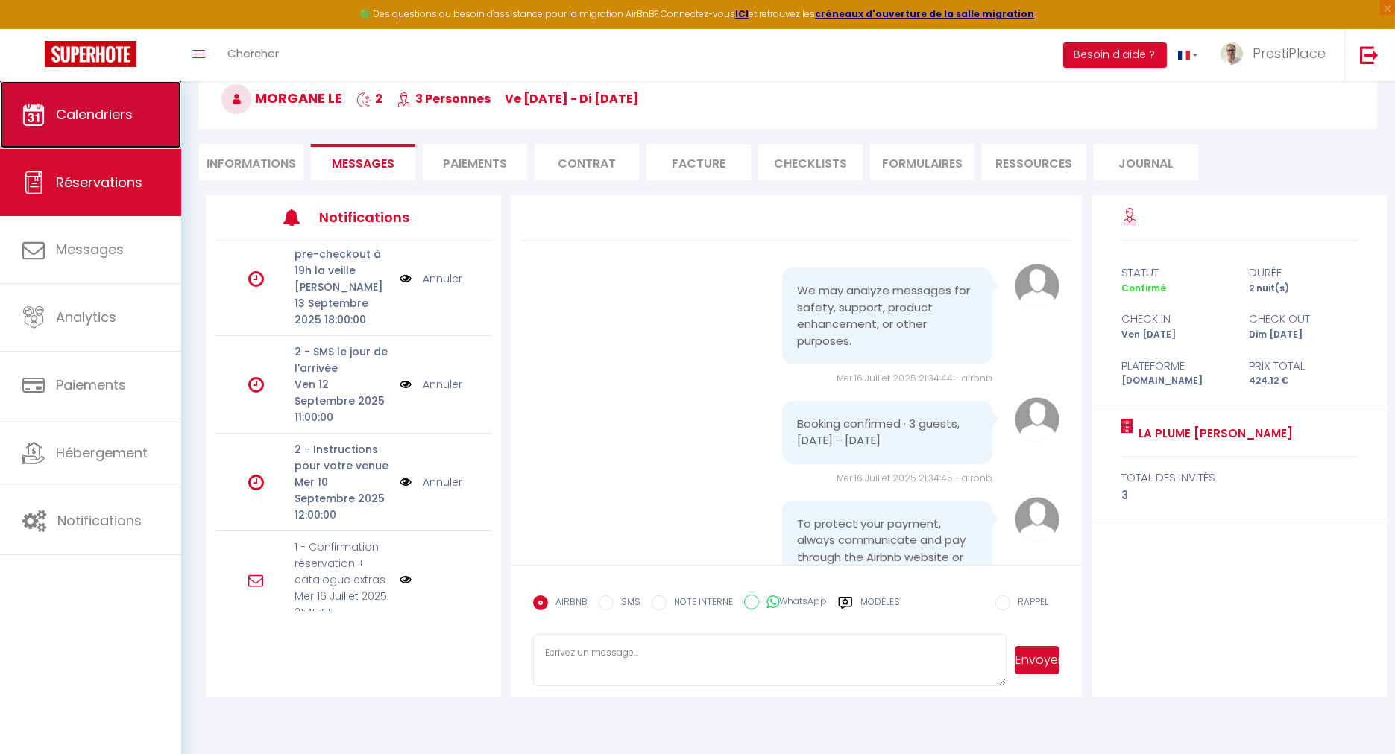
click at [75, 125] on link "Calendriers" at bounding box center [90, 114] width 181 height 67
